Goal: Task Accomplishment & Management: Manage account settings

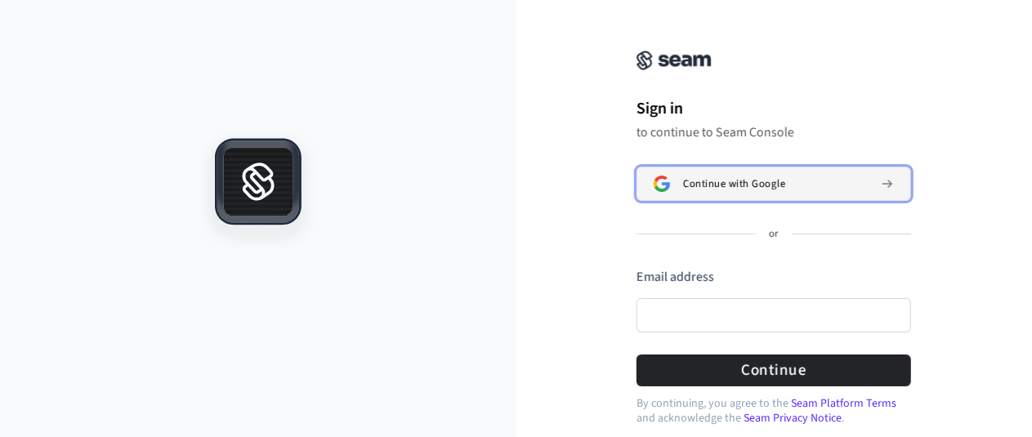
click at [761, 190] on button "Continue with Google" at bounding box center [774, 184] width 275 height 34
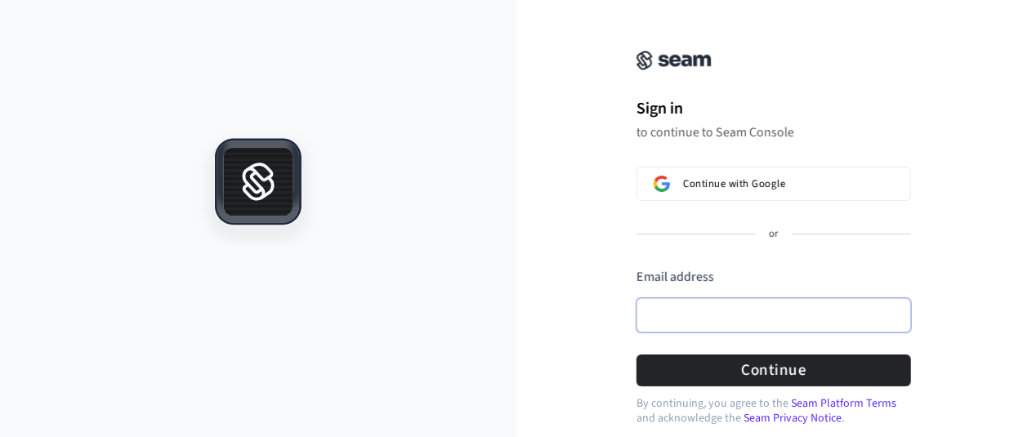
click at [680, 312] on input "Email address" at bounding box center [774, 315] width 275 height 34
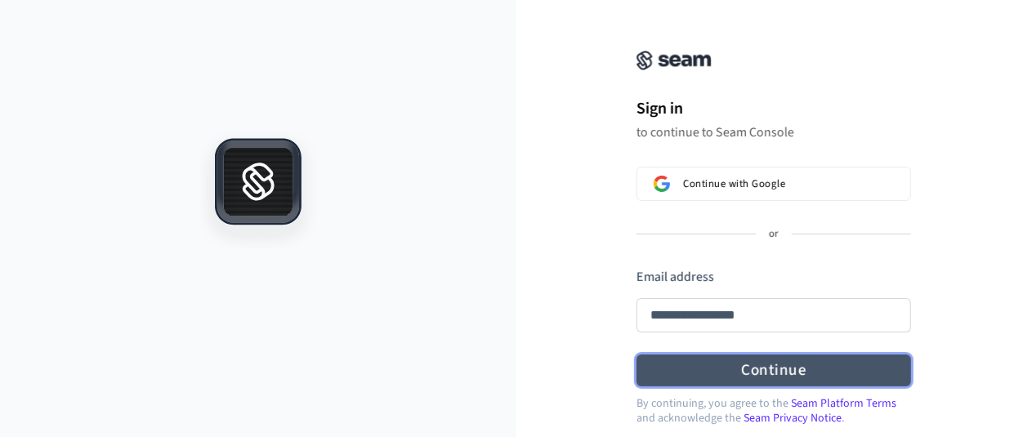
click at [762, 365] on button "Continue" at bounding box center [774, 371] width 275 height 32
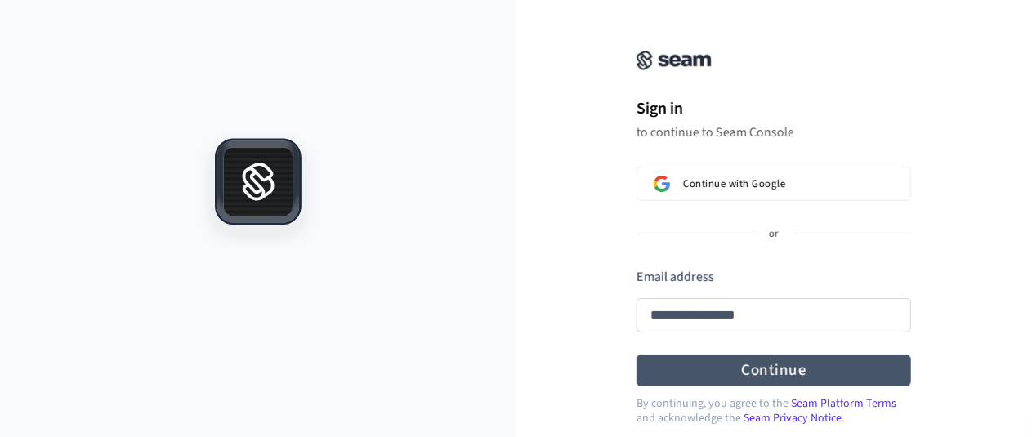
type input "**********"
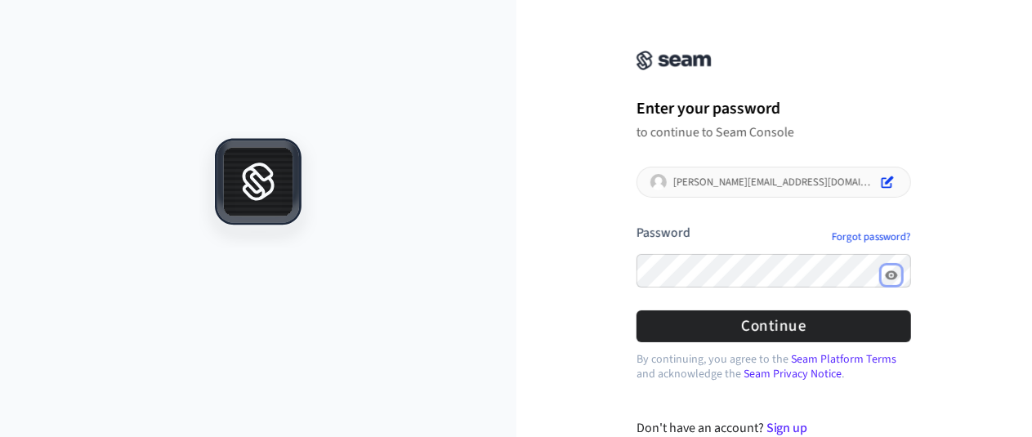
click at [898, 270] on icon "Show password" at bounding box center [891, 275] width 13 height 13
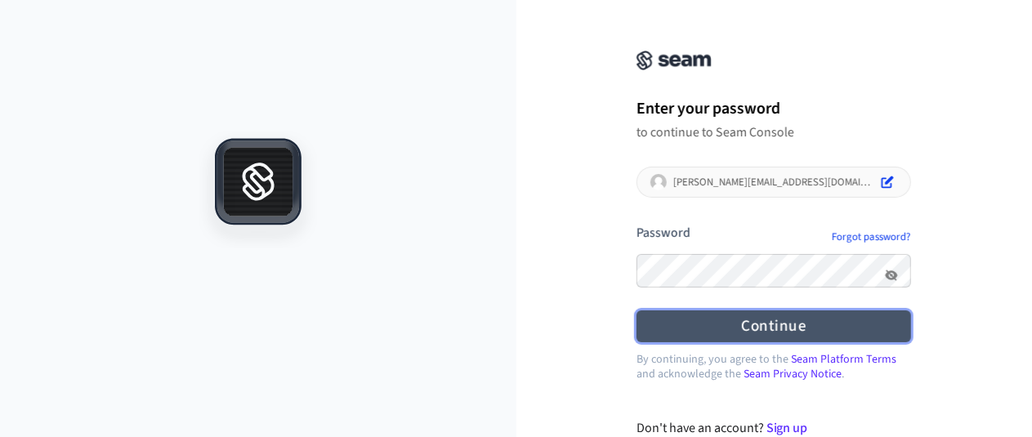
click at [794, 316] on button "Continue" at bounding box center [774, 327] width 275 height 32
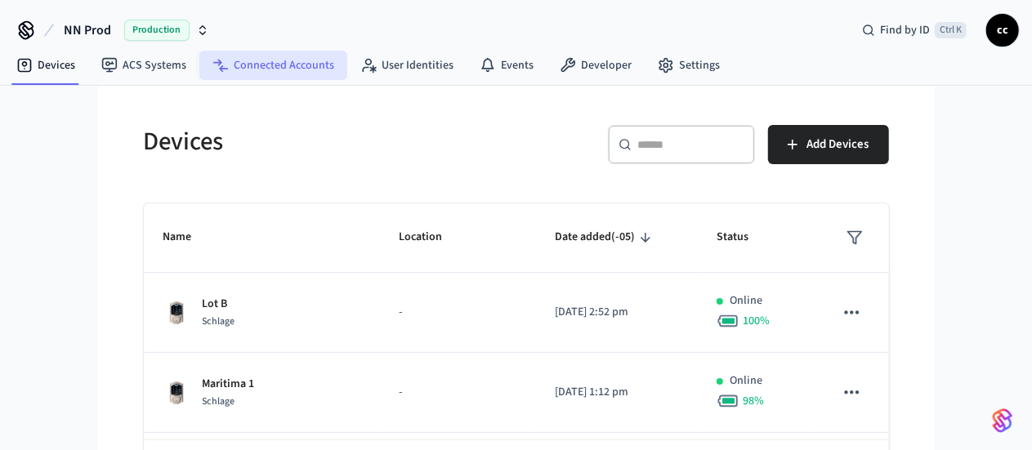
click at [234, 65] on link "Connected Accounts" at bounding box center [273, 65] width 148 height 29
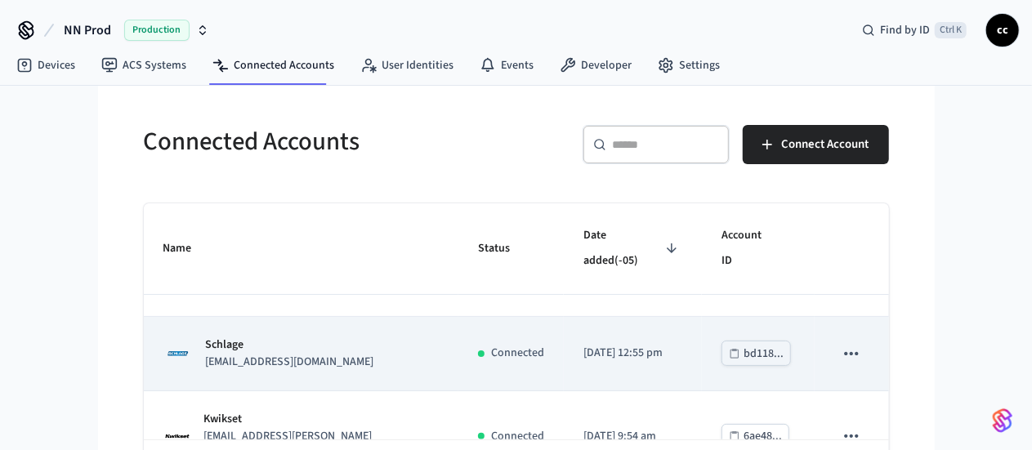
scroll to position [53, 0]
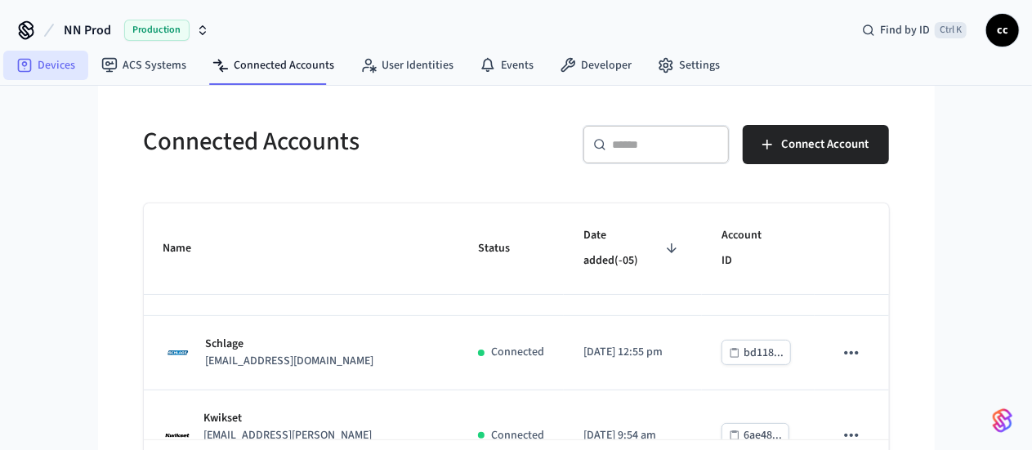
click at [7, 55] on link "Devices" at bounding box center [45, 65] width 85 height 29
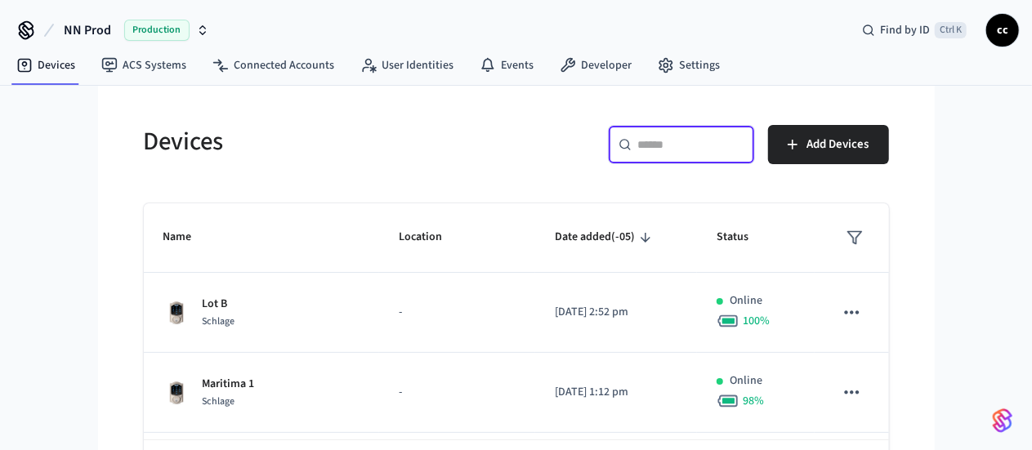
click at [737, 147] on input "text" at bounding box center [691, 144] width 106 height 16
paste input "**********"
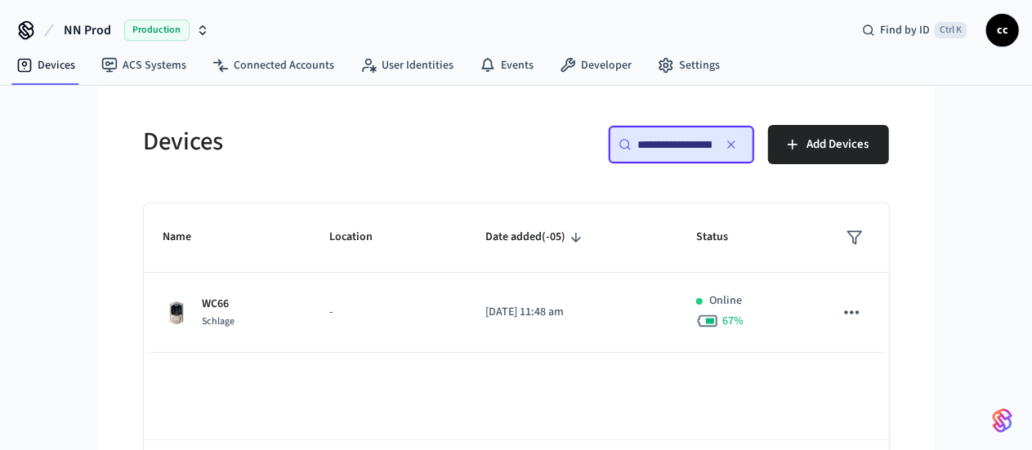
scroll to position [0, 127]
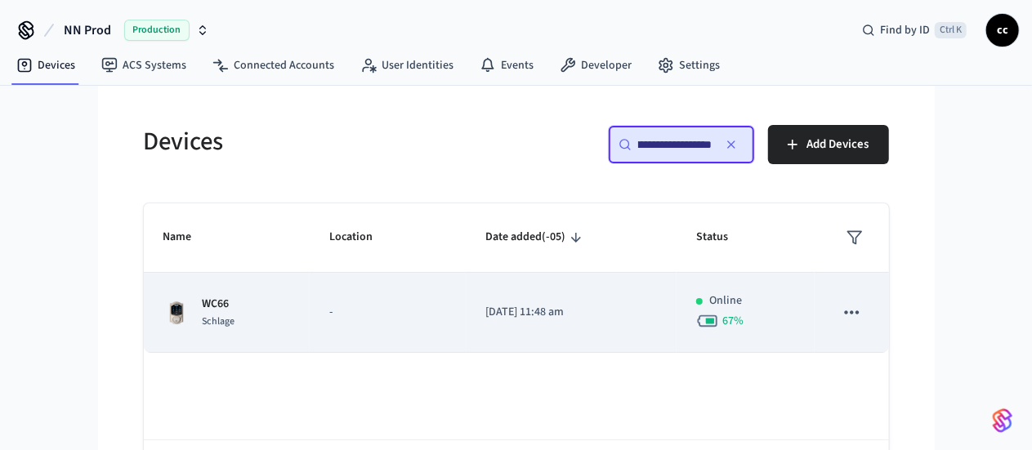
type input "**********"
click at [231, 305] on div "WC66 Schlage" at bounding box center [226, 313] width 127 height 34
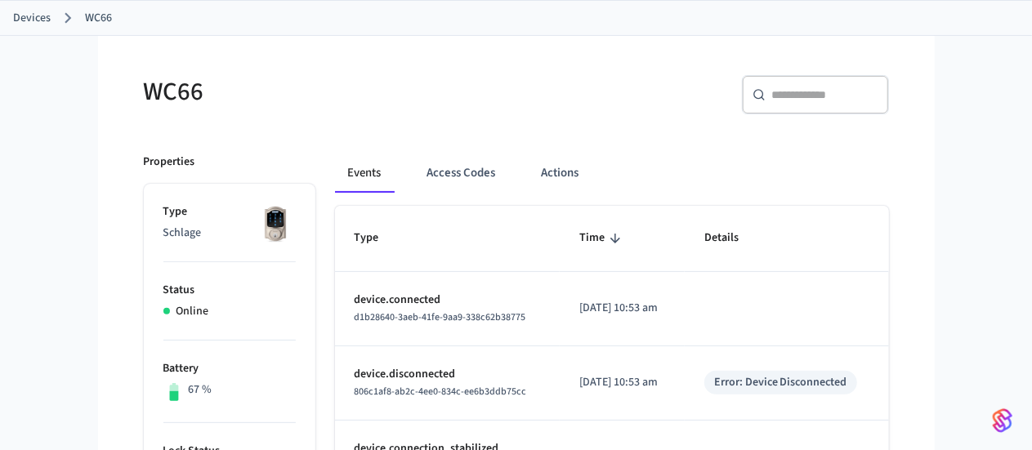
scroll to position [87, 0]
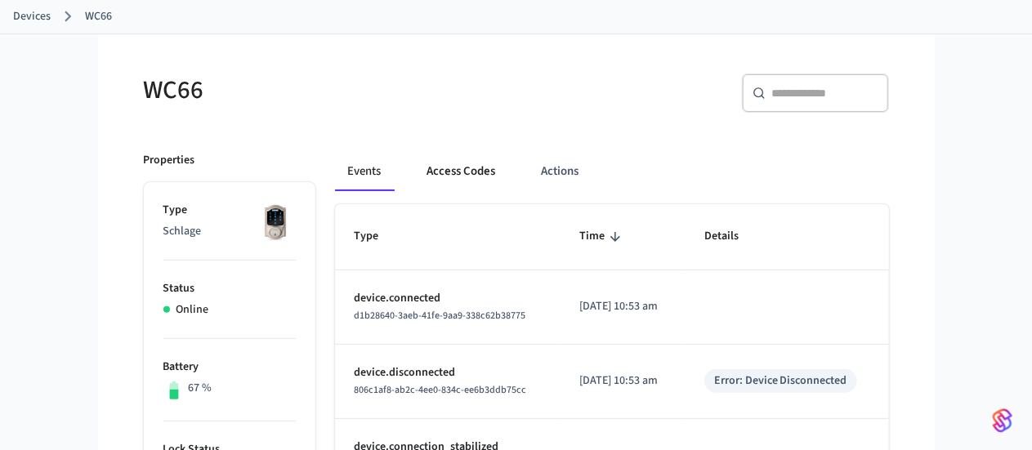
click at [414, 171] on button "Access Codes" at bounding box center [461, 171] width 95 height 39
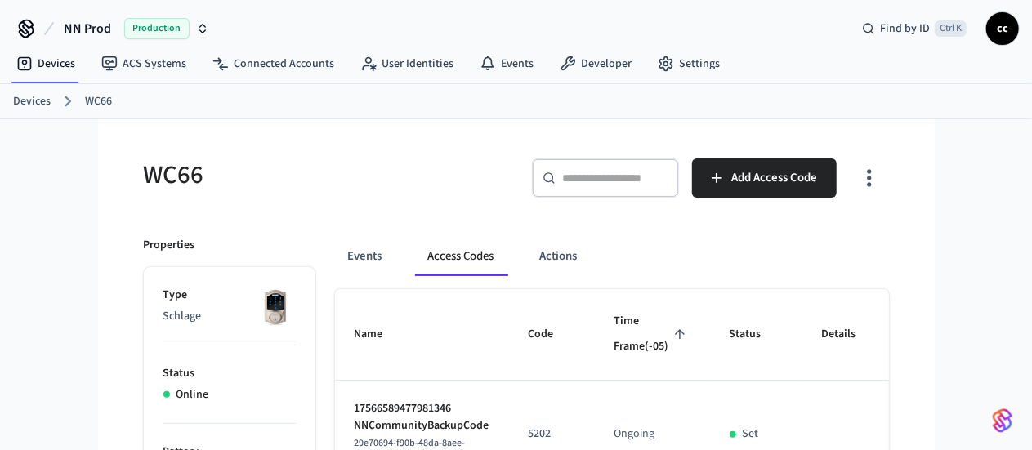
scroll to position [0, 0]
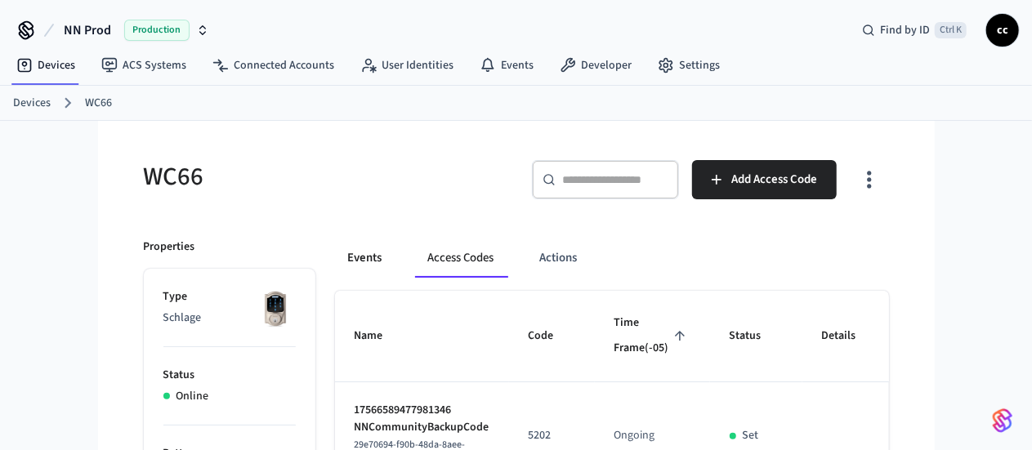
click at [335, 269] on button "Events" at bounding box center [365, 258] width 60 height 39
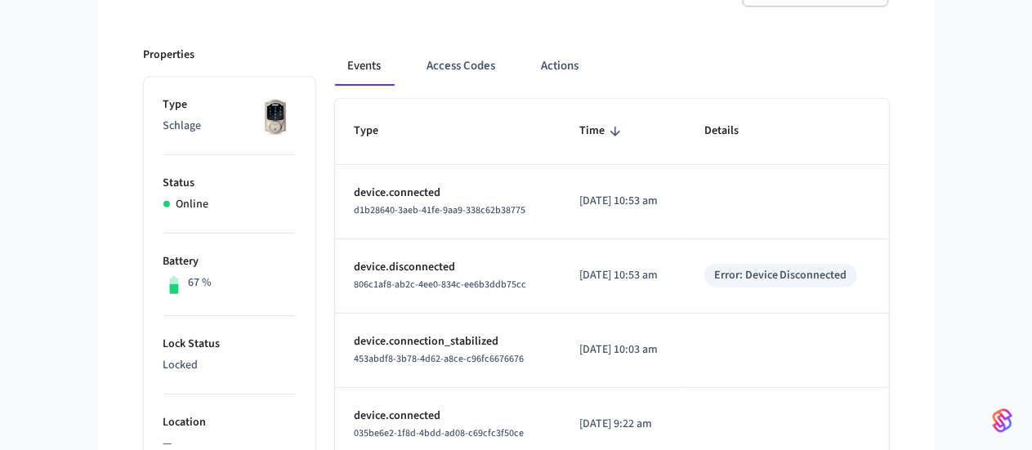
scroll to position [187, 0]
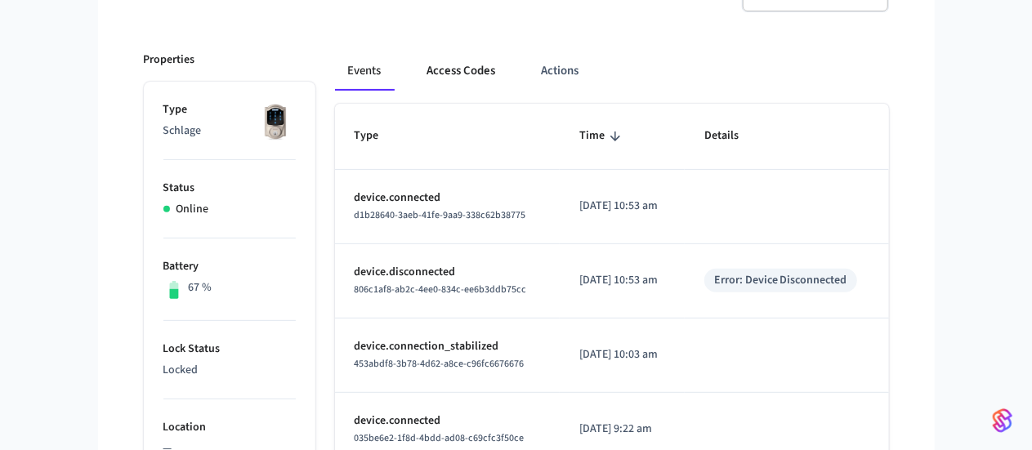
click at [414, 69] on button "Access Codes" at bounding box center [461, 70] width 95 height 39
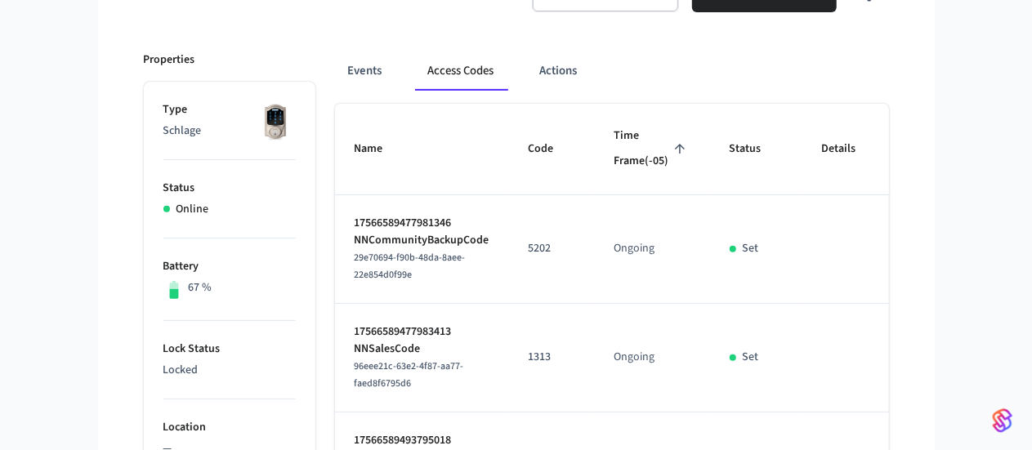
scroll to position [86, 0]
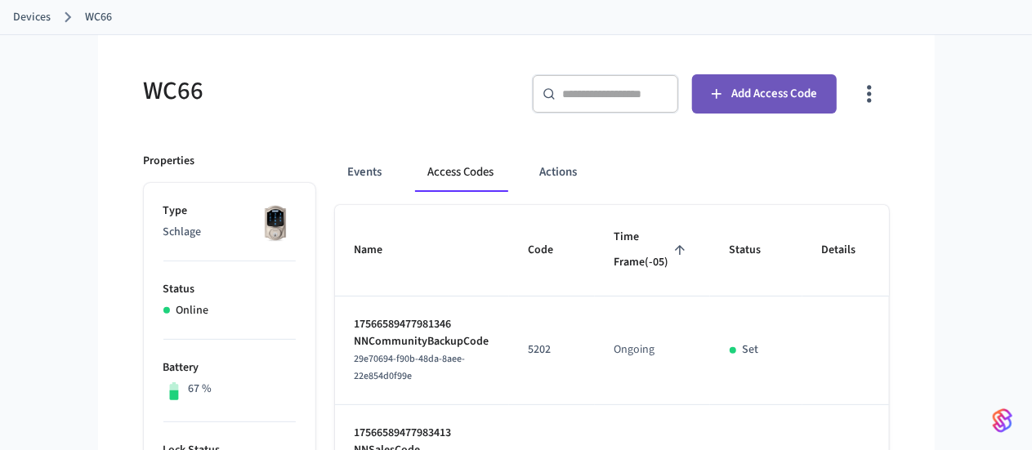
click at [817, 92] on span "Add Access Code" at bounding box center [774, 93] width 86 height 21
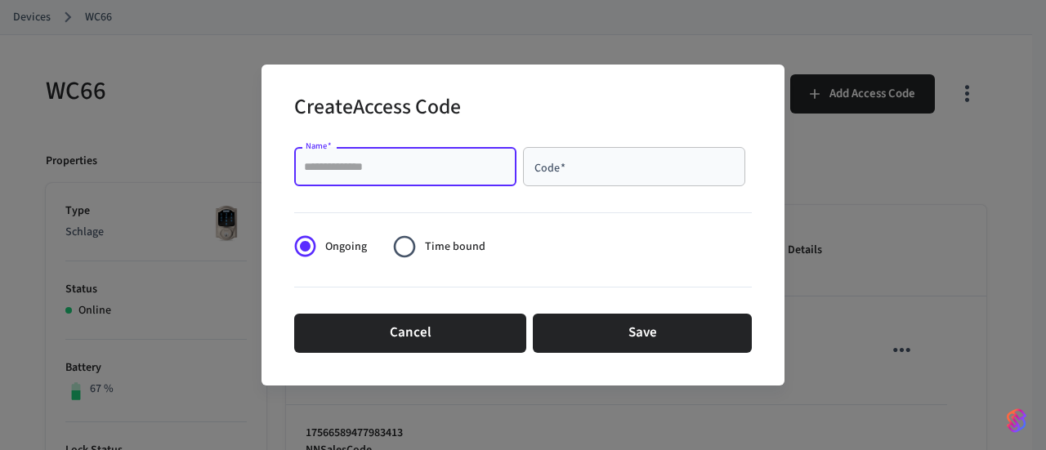
click at [382, 161] on input "Name   *" at bounding box center [405, 167] width 203 height 16
type input "******"
click at [554, 163] on input "Code   *" at bounding box center [634, 167] width 203 height 16
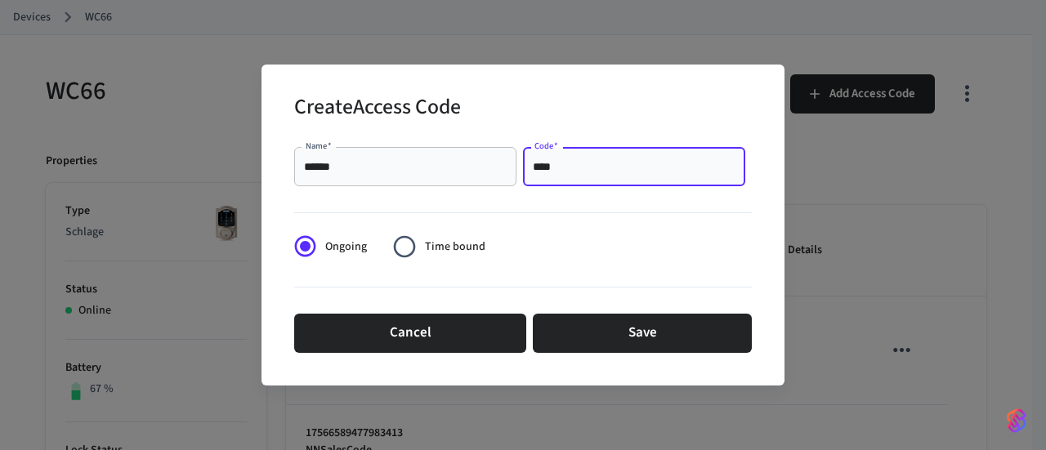
type input "****"
click at [582, 199] on div at bounding box center [523, 210] width 458 height 34
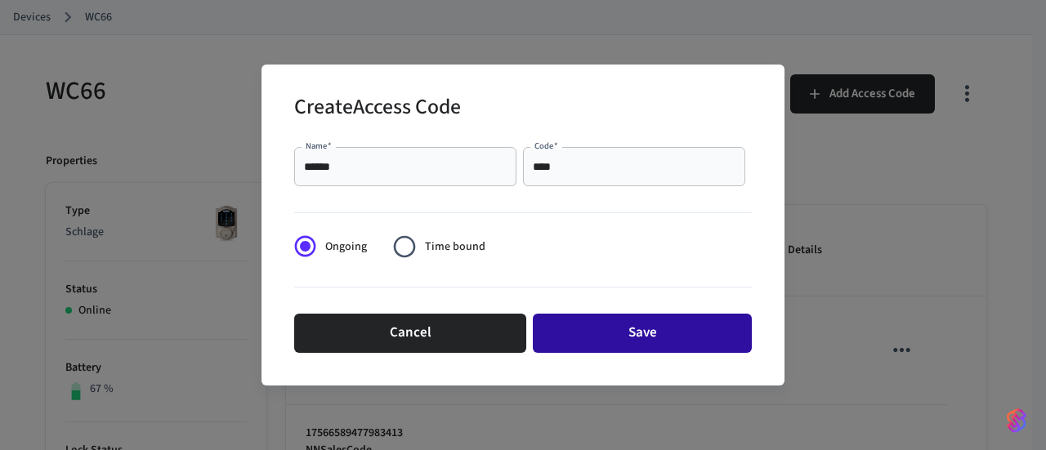
click at [620, 338] on button "Save" at bounding box center [642, 333] width 219 height 39
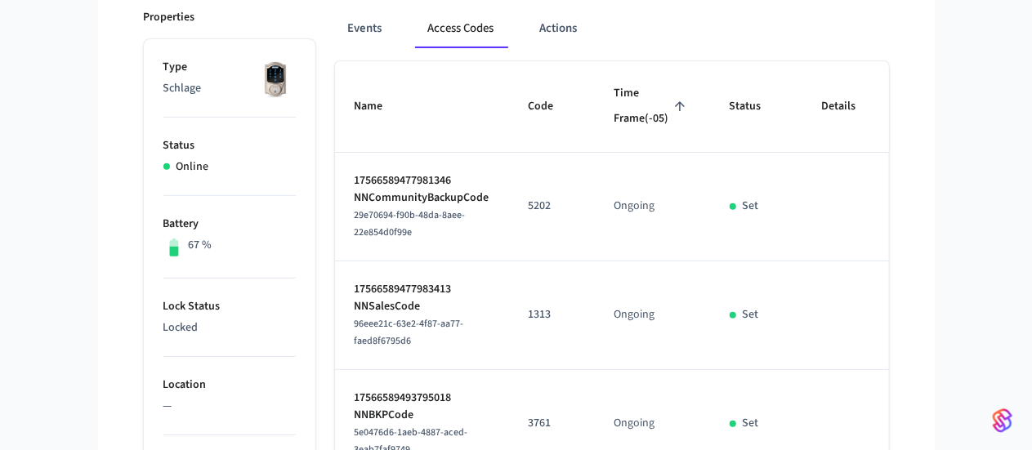
scroll to position [229, 0]
click at [335, 35] on button "Events" at bounding box center [365, 29] width 60 height 39
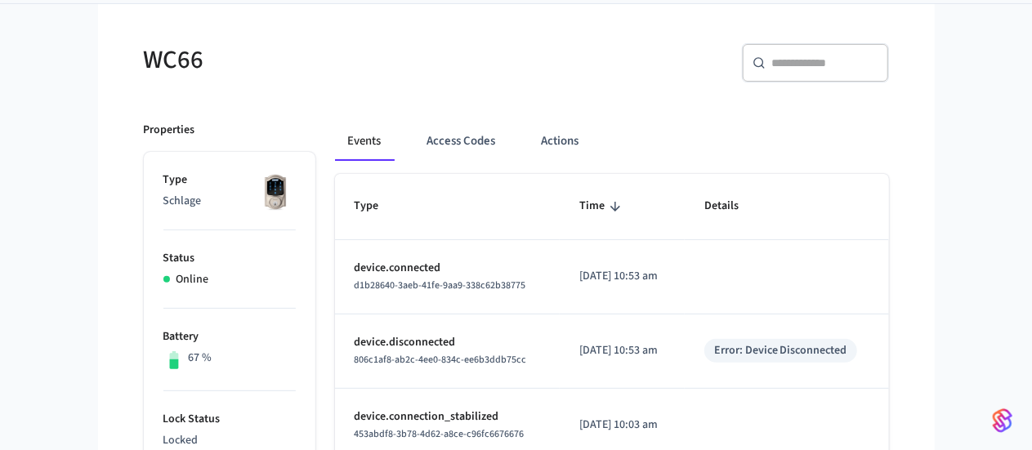
scroll to position [65, 0]
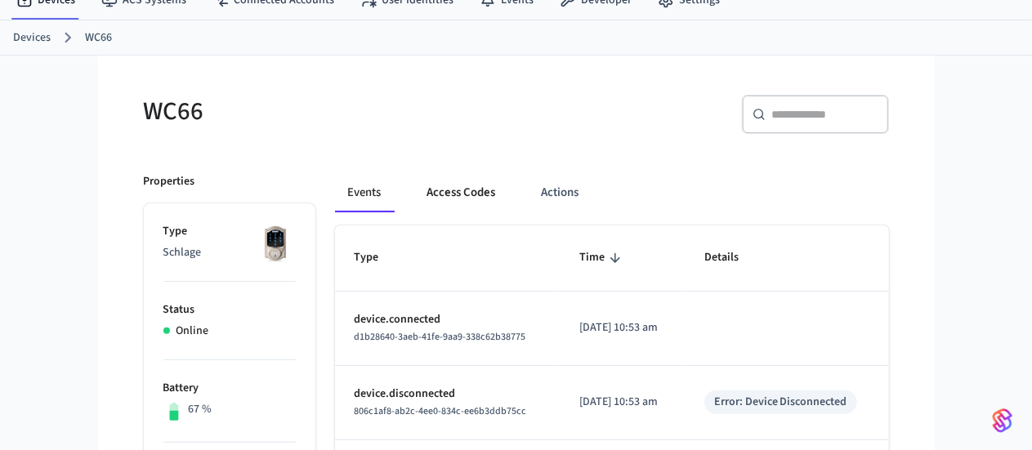
click at [414, 192] on button "Access Codes" at bounding box center [461, 192] width 95 height 39
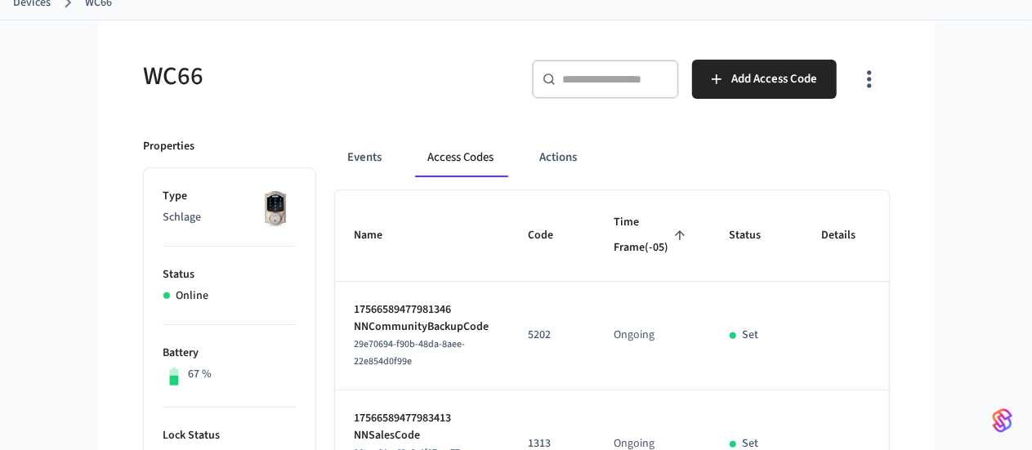
scroll to position [0, 0]
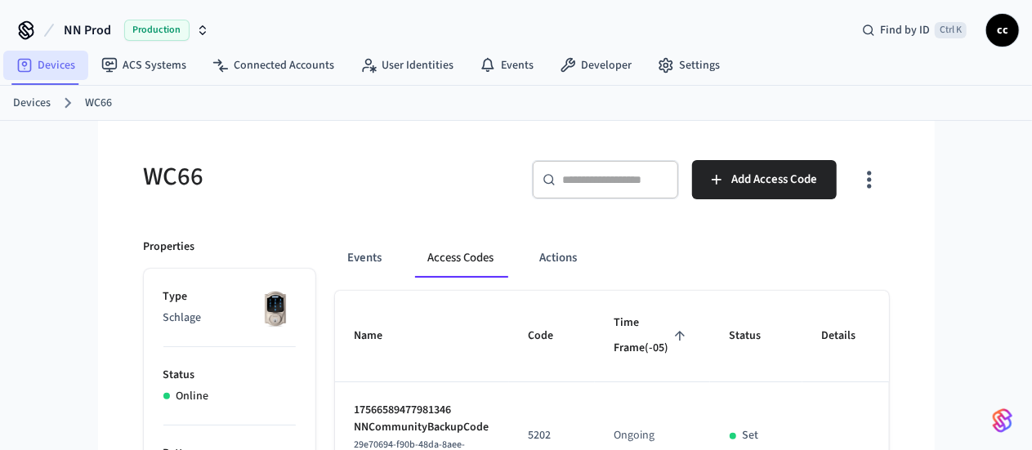
click at [49, 69] on link "Devices" at bounding box center [45, 65] width 85 height 29
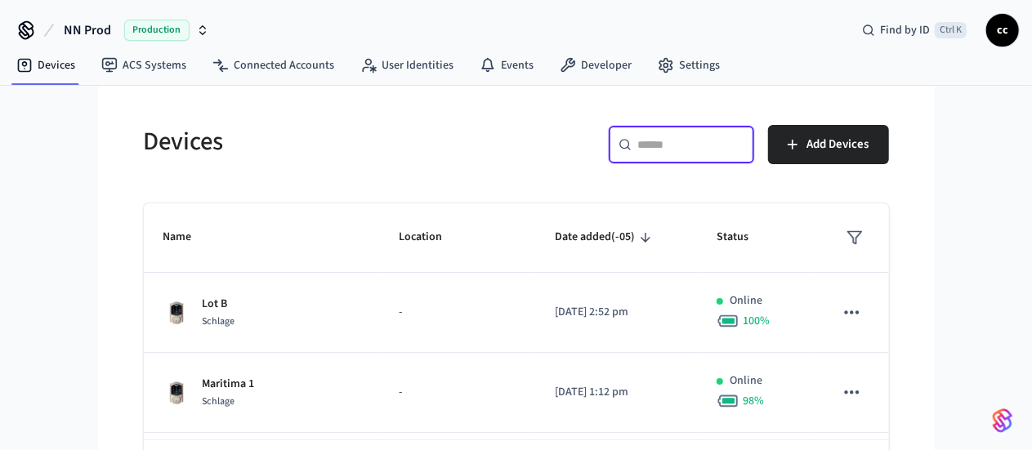
click at [744, 143] on input "text" at bounding box center [691, 144] width 106 height 16
paste input "**********"
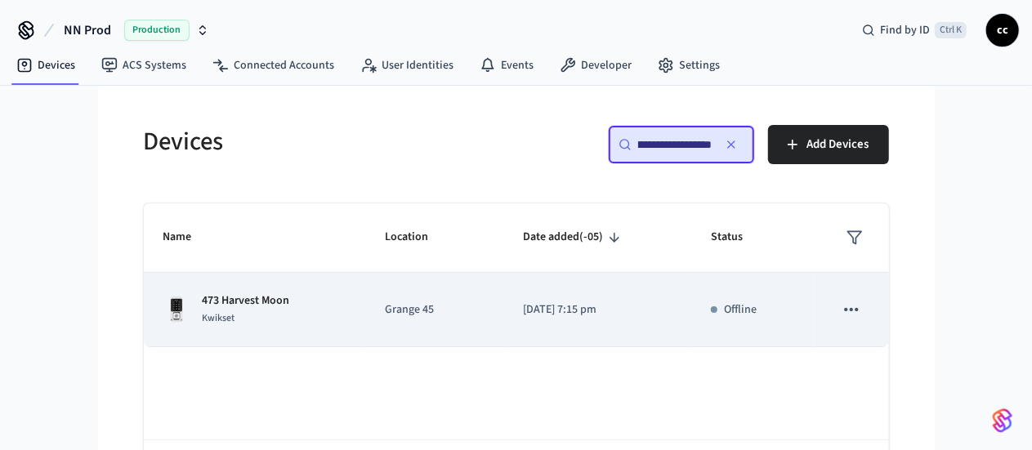
type input "**********"
click at [304, 306] on div "473 Harvest Moon Kwikset" at bounding box center [254, 310] width 182 height 34
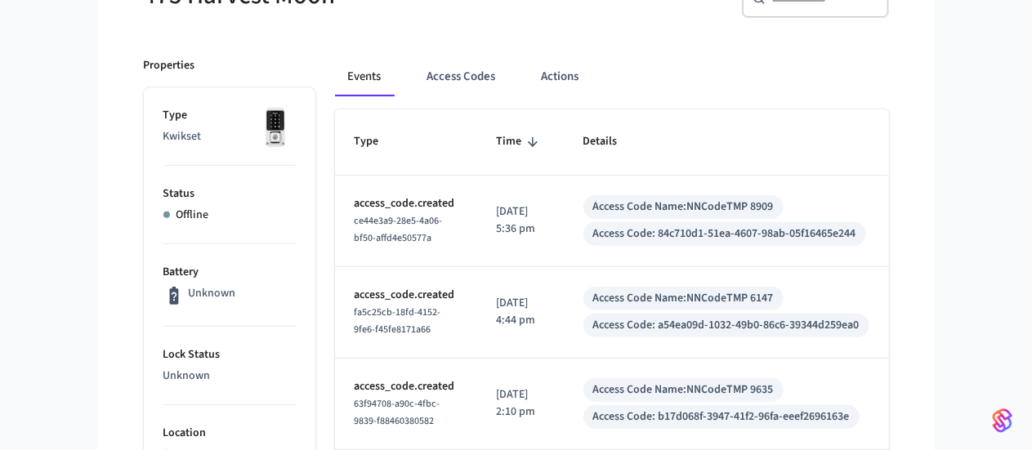
scroll to position [181, 0]
click at [423, 79] on button "Access Codes" at bounding box center [461, 77] width 95 height 39
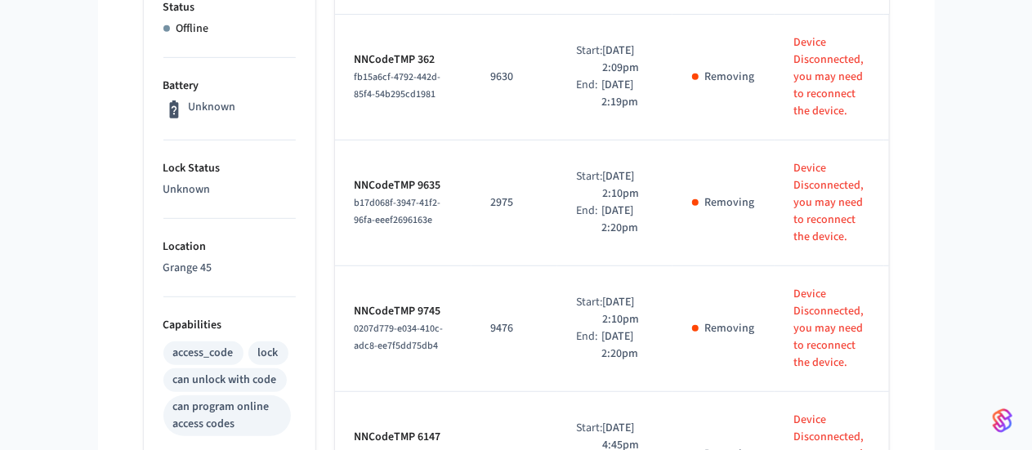
scroll to position [0, 0]
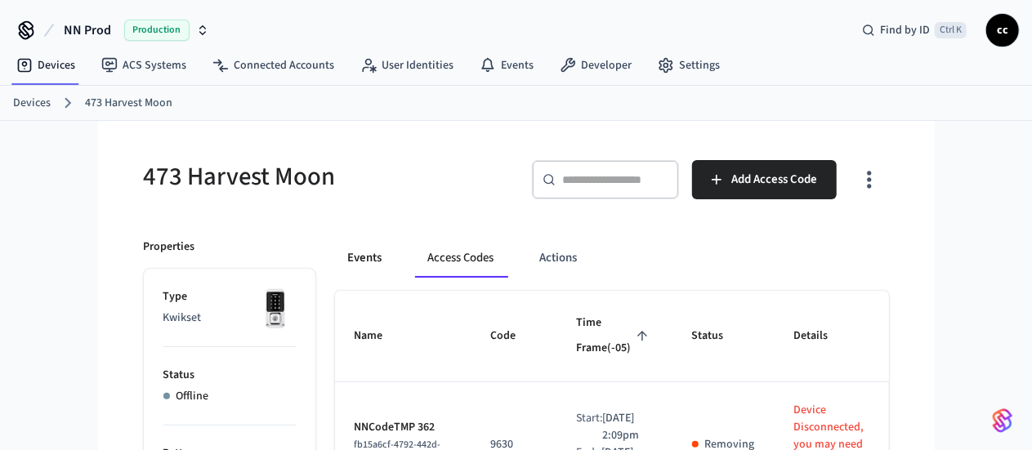
click at [335, 261] on button "Events" at bounding box center [365, 258] width 60 height 39
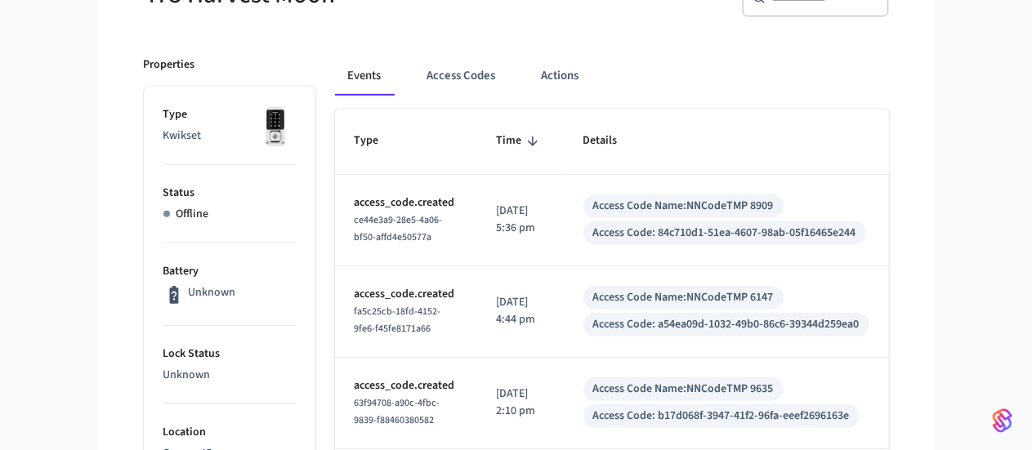
scroll to position [180, 0]
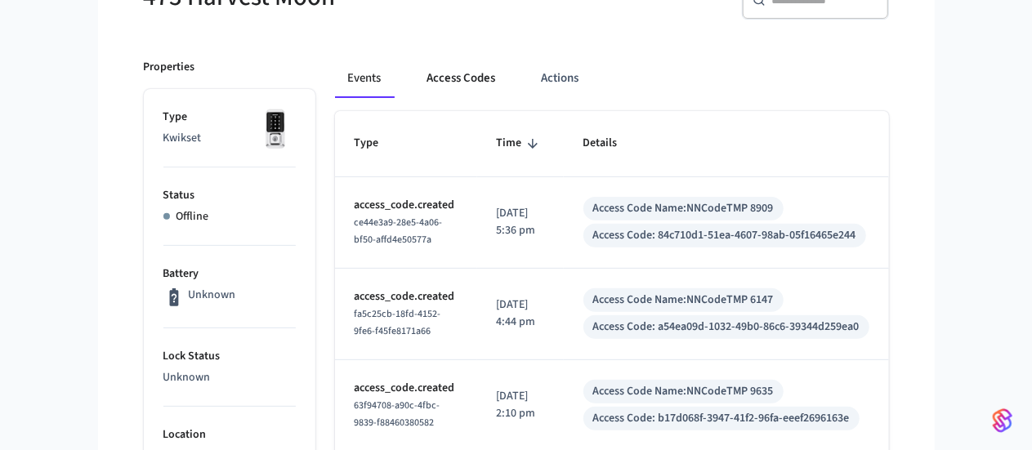
click at [426, 80] on button "Access Codes" at bounding box center [461, 78] width 95 height 39
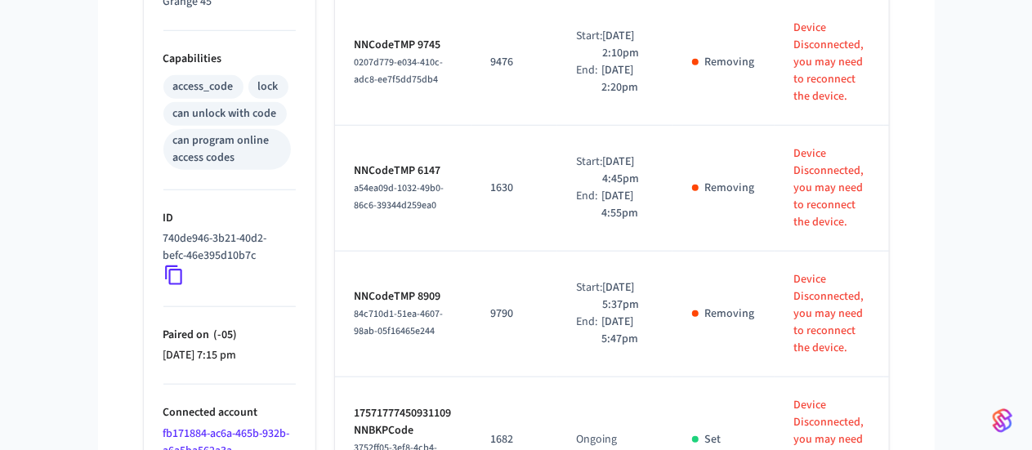
scroll to position [874, 0]
